Goal: Obtain resource: Download file/media

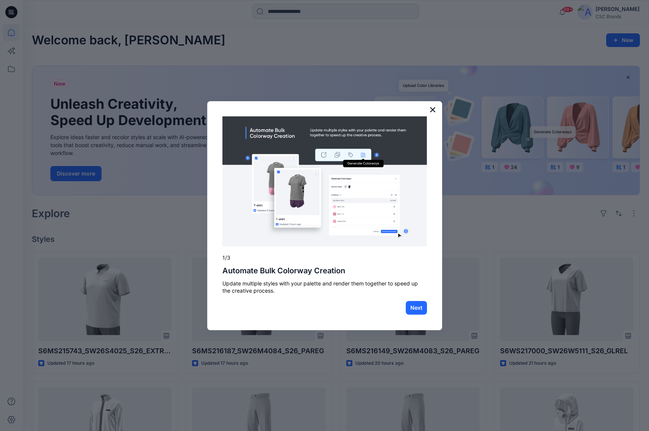
click at [434, 111] on button "×" at bounding box center [433, 110] width 7 height 12
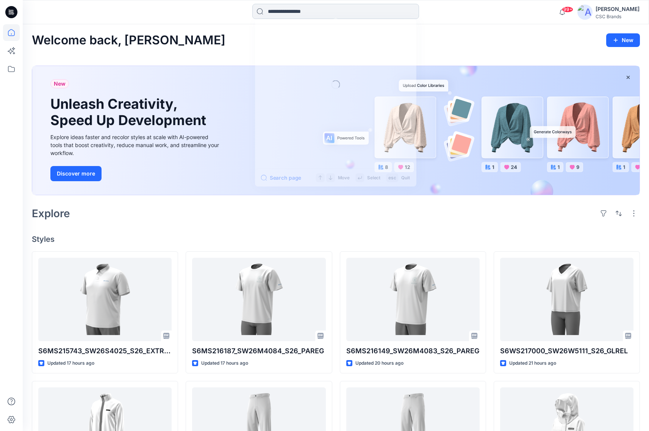
click at [349, 13] on input at bounding box center [336, 11] width 167 height 15
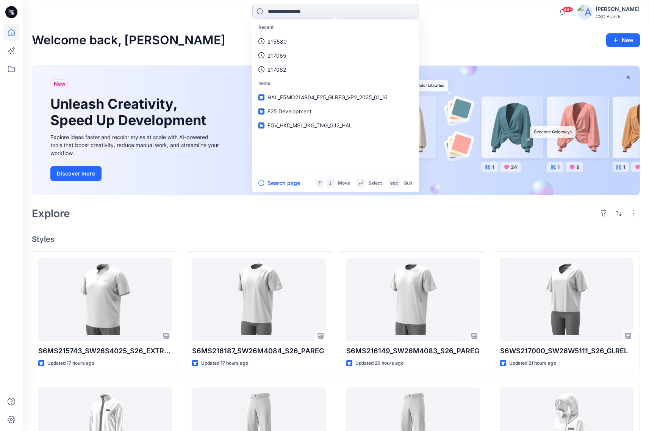
paste input "******"
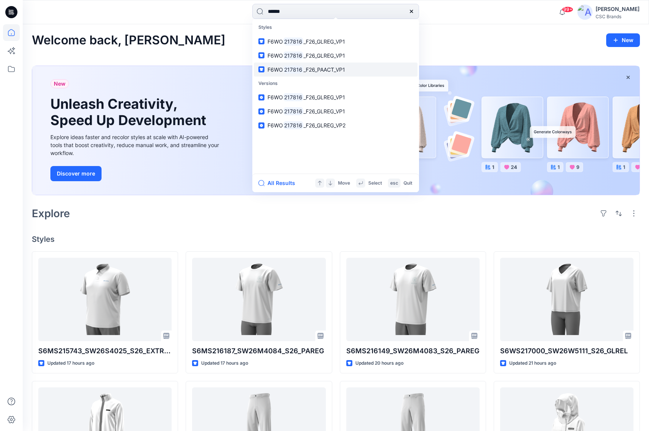
type input "******"
click at [320, 71] on span "_F26_PAACT_VP1" at bounding box center [325, 69] width 42 height 6
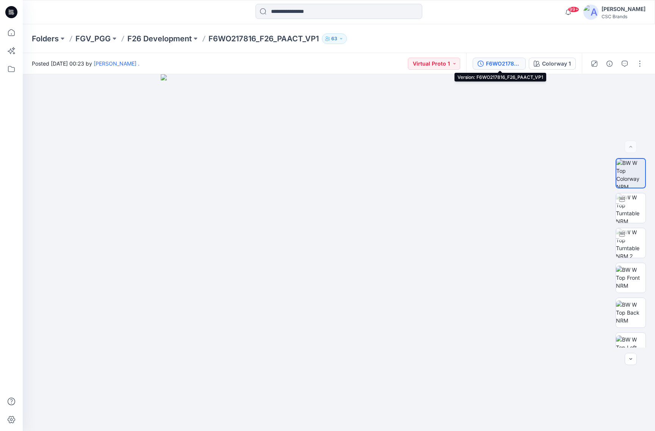
click at [496, 61] on div "F6WO217816_F26_PAACT_VP1" at bounding box center [503, 64] width 35 height 8
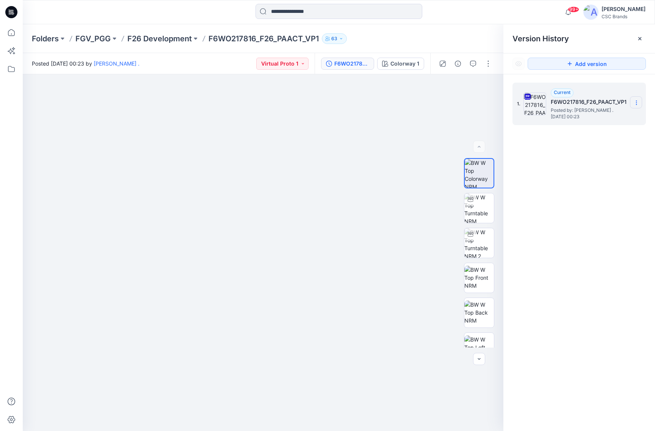
click at [637, 105] on icon at bounding box center [636, 104] width 0 height 0
click at [586, 118] on span "Download Source BW File" at bounding box center [597, 117] width 63 height 9
click at [292, 11] on input at bounding box center [339, 11] width 167 height 15
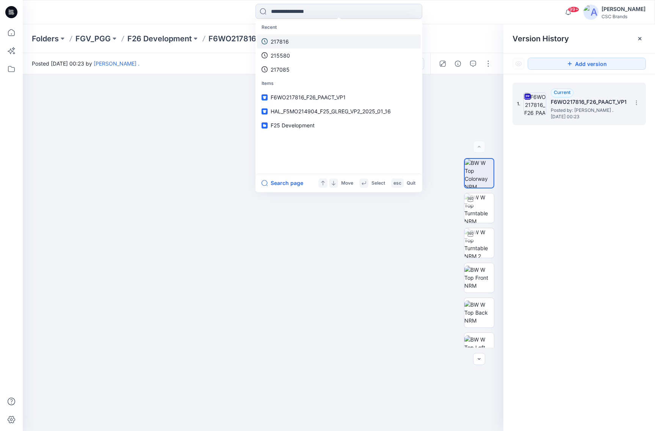
click at [284, 41] on p "217816" at bounding box center [280, 42] width 18 height 8
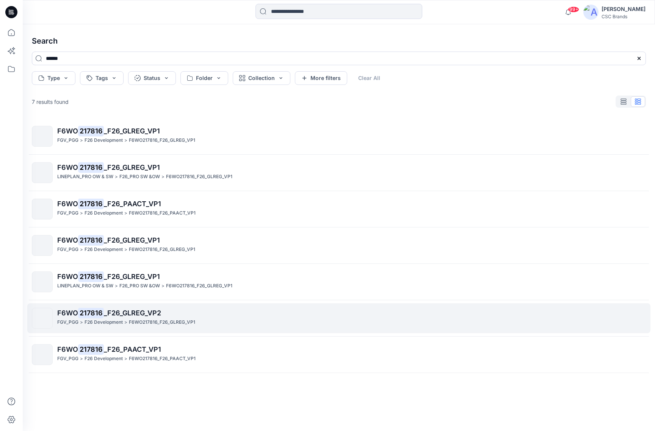
click at [133, 321] on p "F6WO217816_F26_GLREG_VP1" at bounding box center [162, 322] width 66 height 8
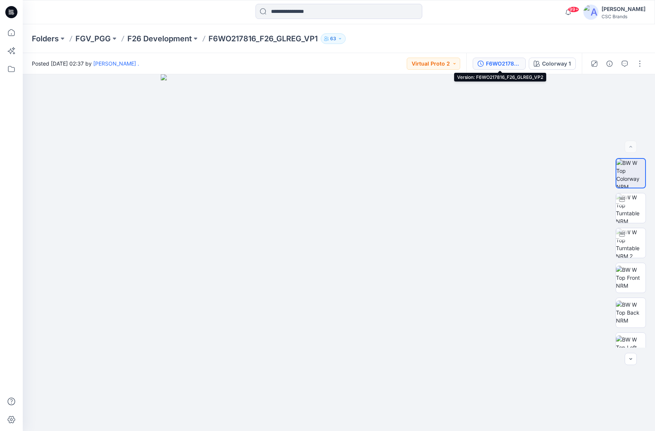
click at [516, 61] on div "F6WO217816_F26_GLREG_VP2" at bounding box center [503, 64] width 35 height 8
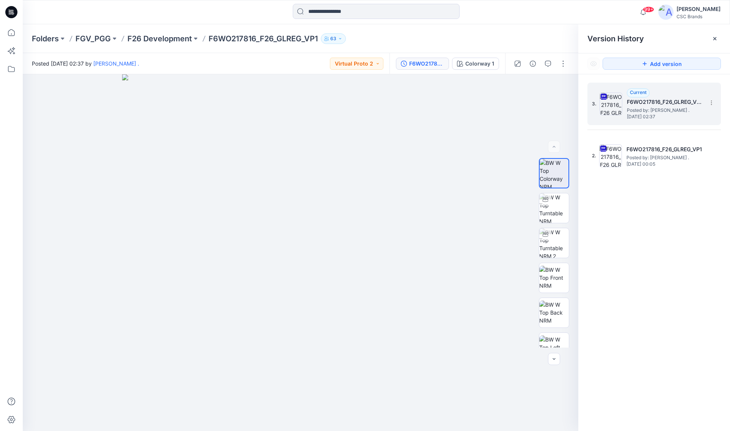
click at [643, 105] on h5 "F6WO217816_F26_GLREG_VP2" at bounding box center [665, 101] width 76 height 9
click at [655, 102] on icon at bounding box center [711, 103] width 6 height 6
click at [655, 118] on span "Download Source BW File" at bounding box center [672, 117] width 63 height 9
click at [188, 30] on div "Folders FGV_PGG F26 Development F6WO217816_F26_GLREG_VP1 63" at bounding box center [376, 38] width 707 height 29
